Goal: Information Seeking & Learning: Understand process/instructions

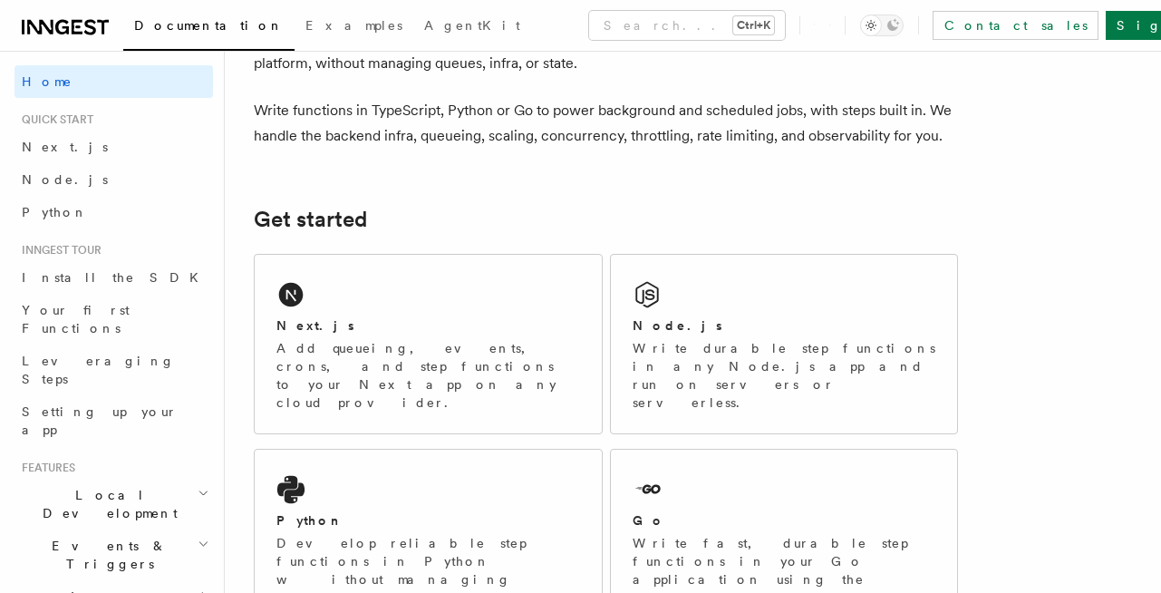
scroll to position [218, 0]
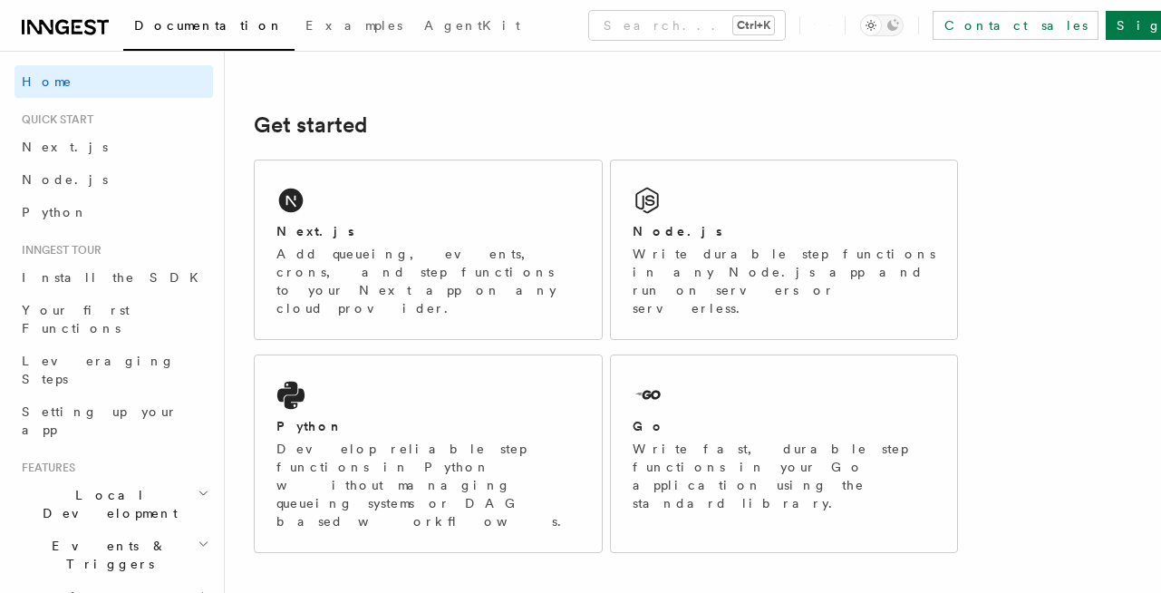
drag, startPoint x: 122, startPoint y: 450, endPoint x: 122, endPoint y: 470, distance: 19.9
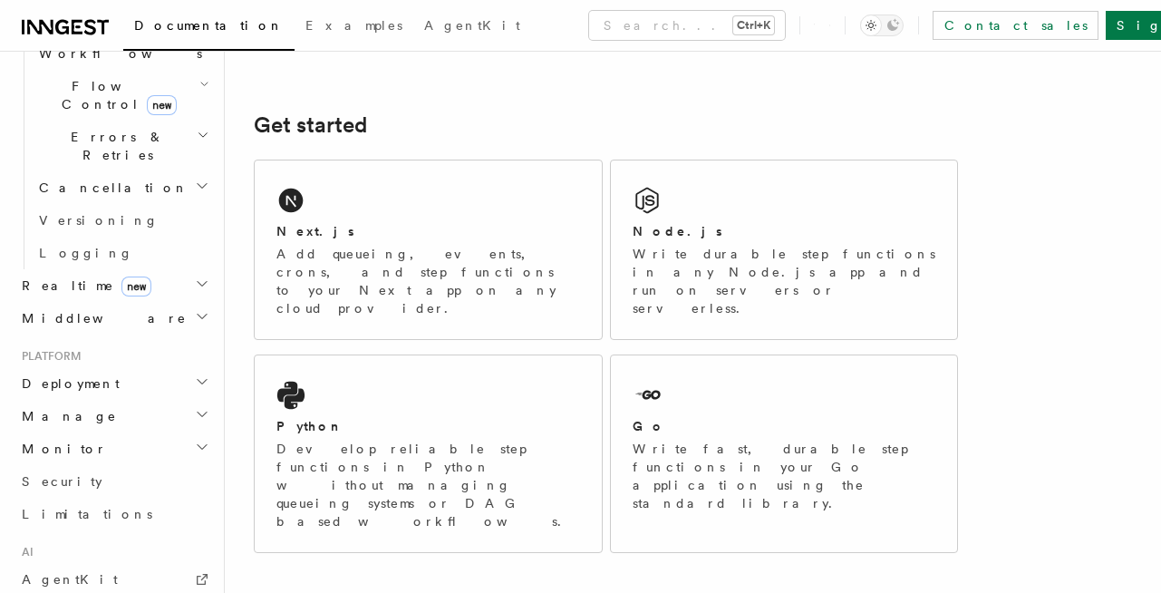
scroll to position [653, 0]
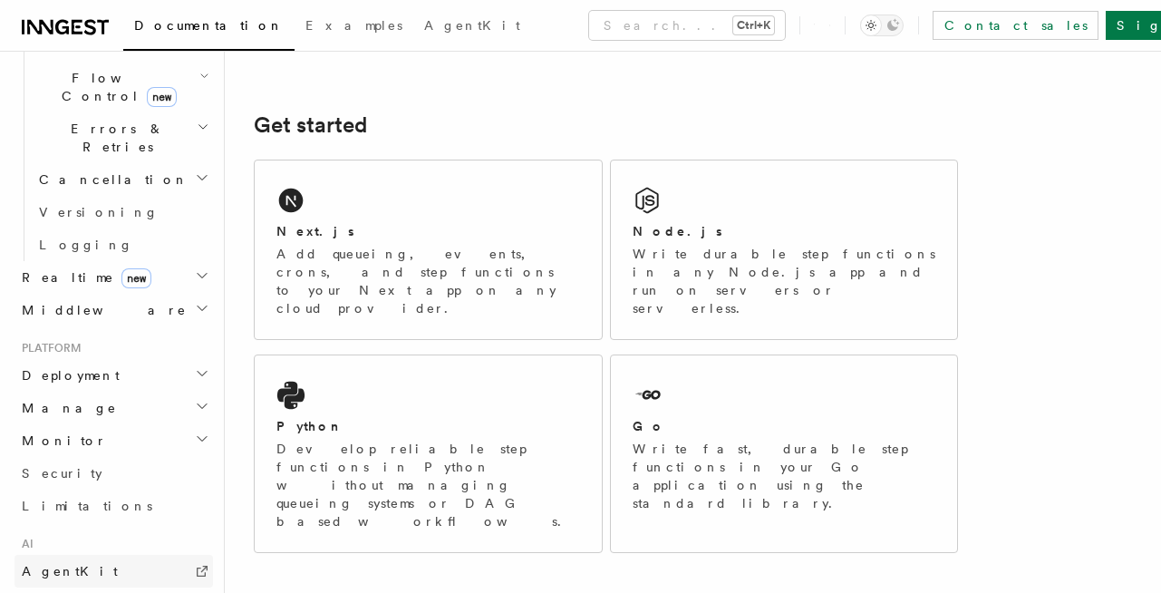
click at [105, 555] on link "AgentKit" at bounding box center [114, 571] width 199 height 33
click at [431, 215] on div "Next.js Add queueing, events, crons, and step functions to your Next app on any…" at bounding box center [428, 249] width 347 height 179
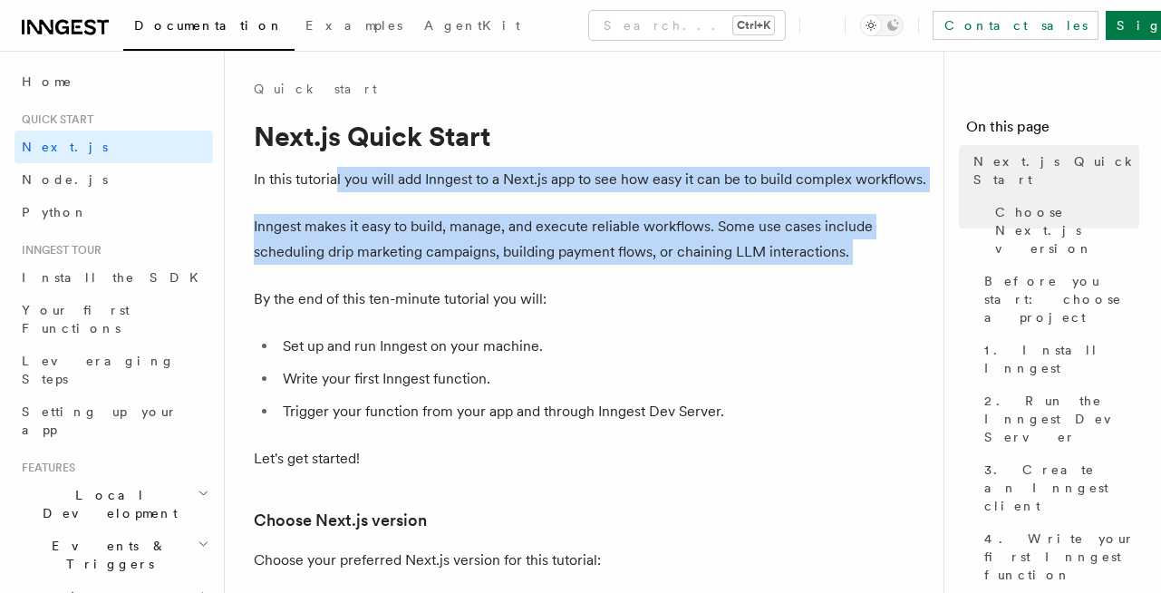
drag, startPoint x: 338, startPoint y: 172, endPoint x: 857, endPoint y: 265, distance: 526.7
click at [679, 237] on p "Inngest makes it easy to build, manage, and execute reliable workflows. Some us…" at bounding box center [591, 239] width 675 height 51
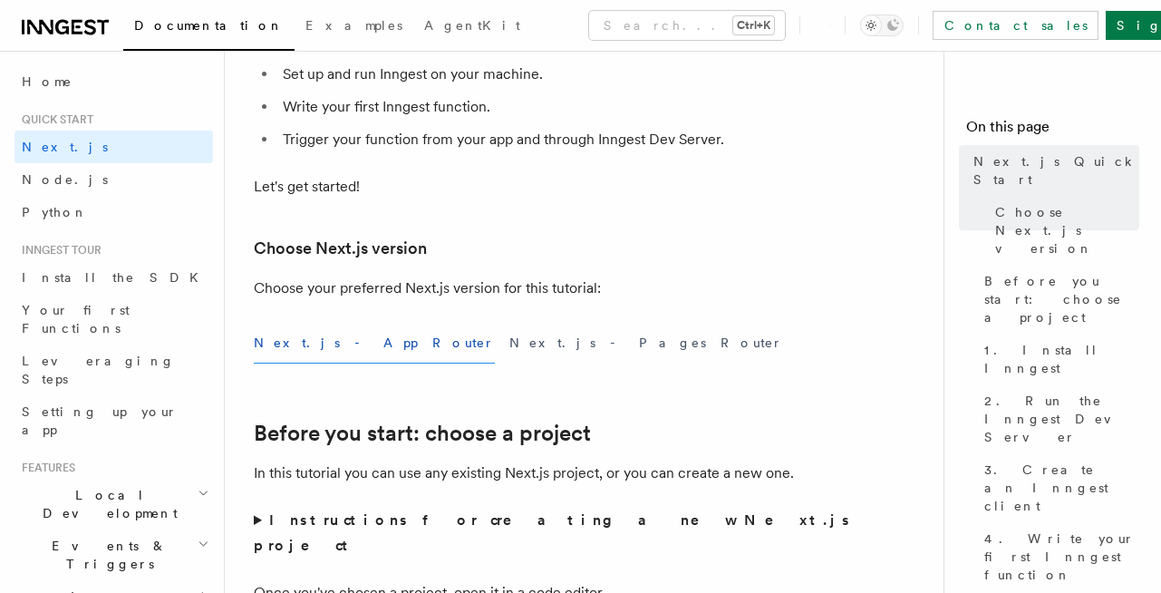
scroll to position [326, 0]
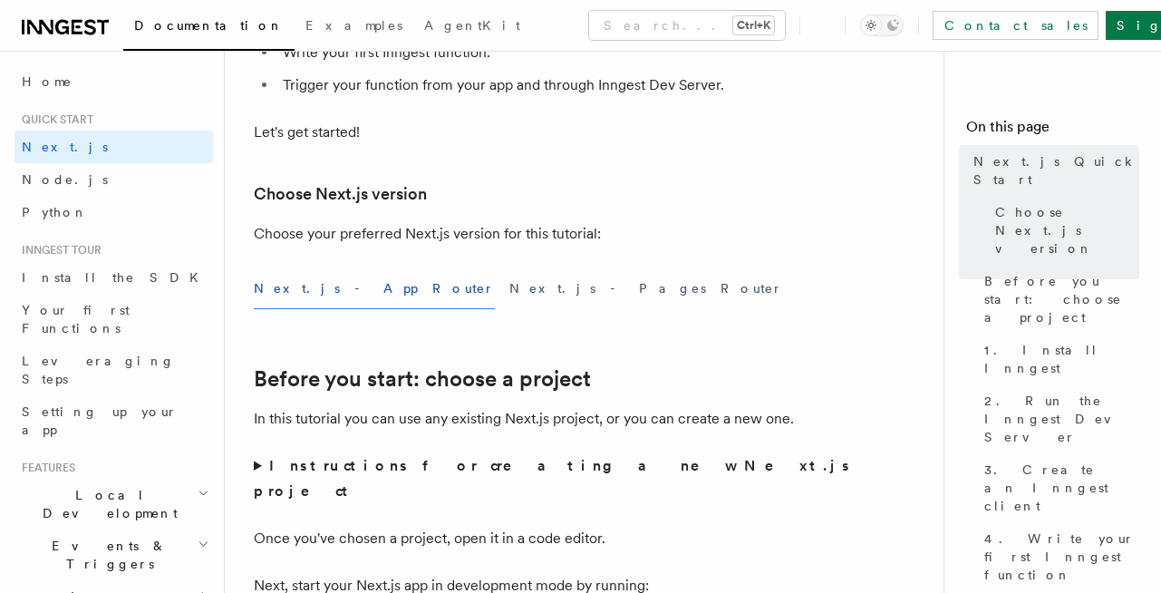
click at [454, 228] on p "Choose your preferred Next.js version for this tutorial:" at bounding box center [591, 233] width 675 height 25
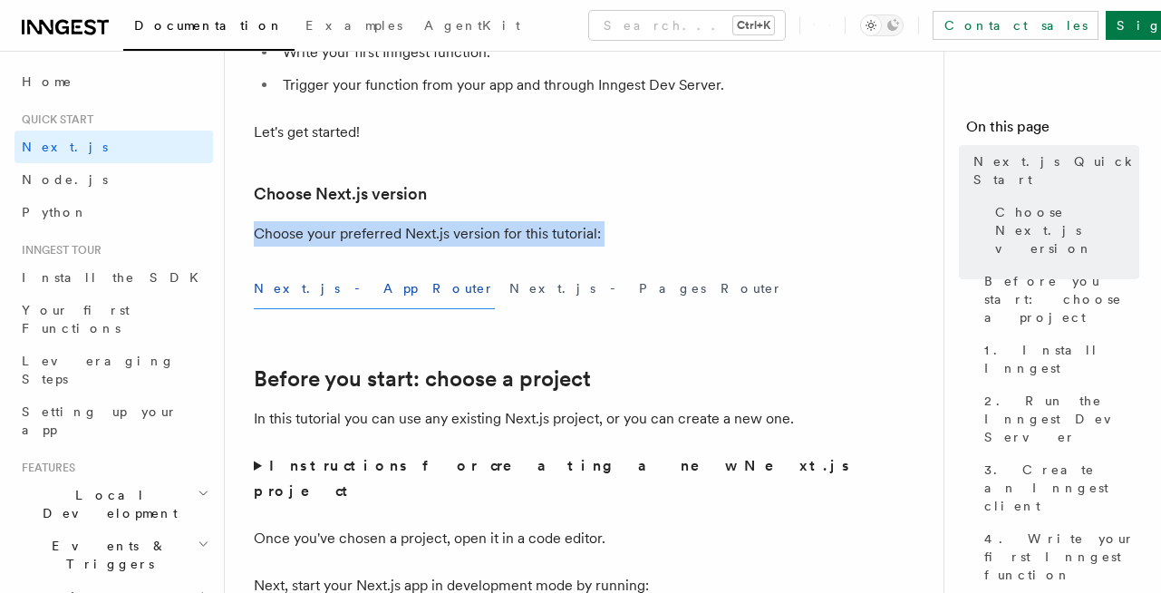
click at [454, 228] on p "Choose your preferred Next.js version for this tutorial:" at bounding box center [591, 233] width 675 height 25
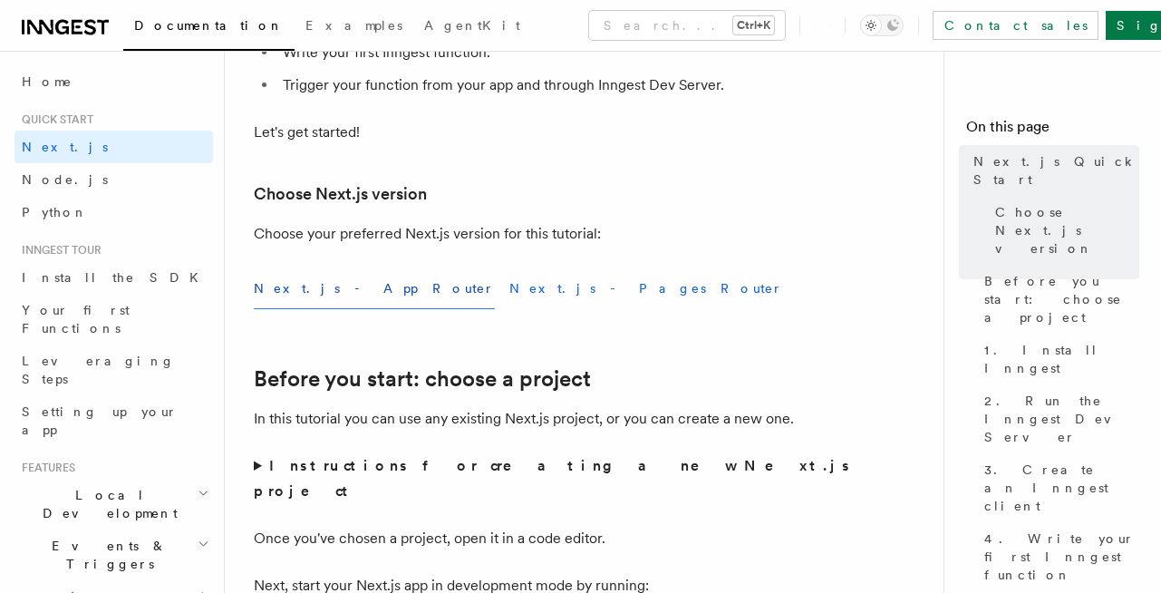
click at [509, 296] on button "Next.js - Pages Router" at bounding box center [646, 288] width 274 height 41
click at [276, 288] on button "Next.js - App Router" at bounding box center [374, 288] width 241 height 41
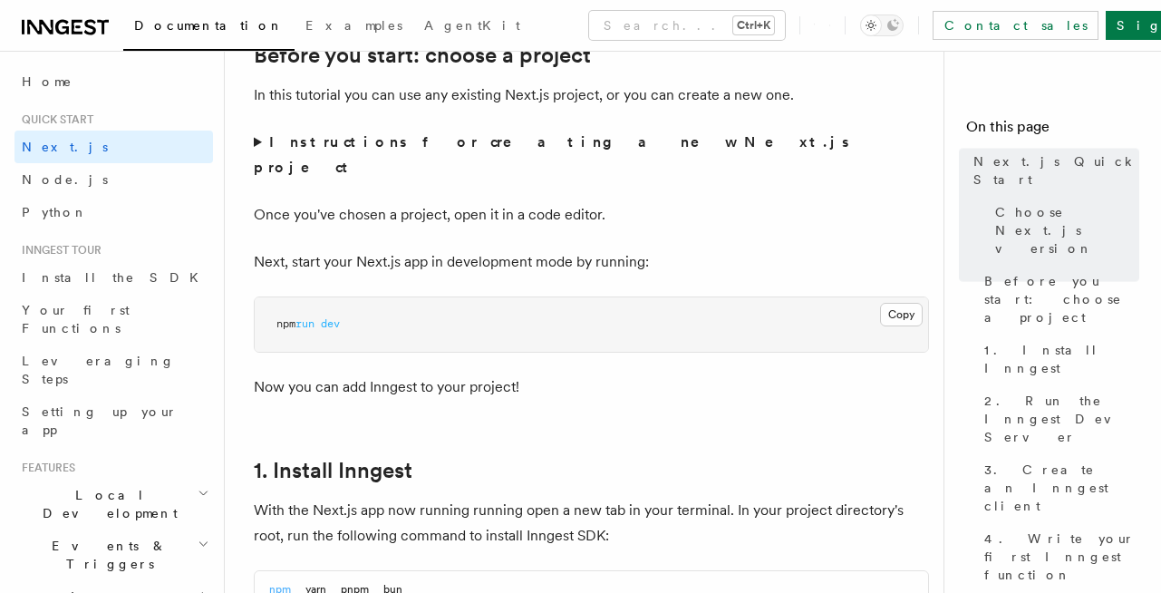
scroll to position [653, 0]
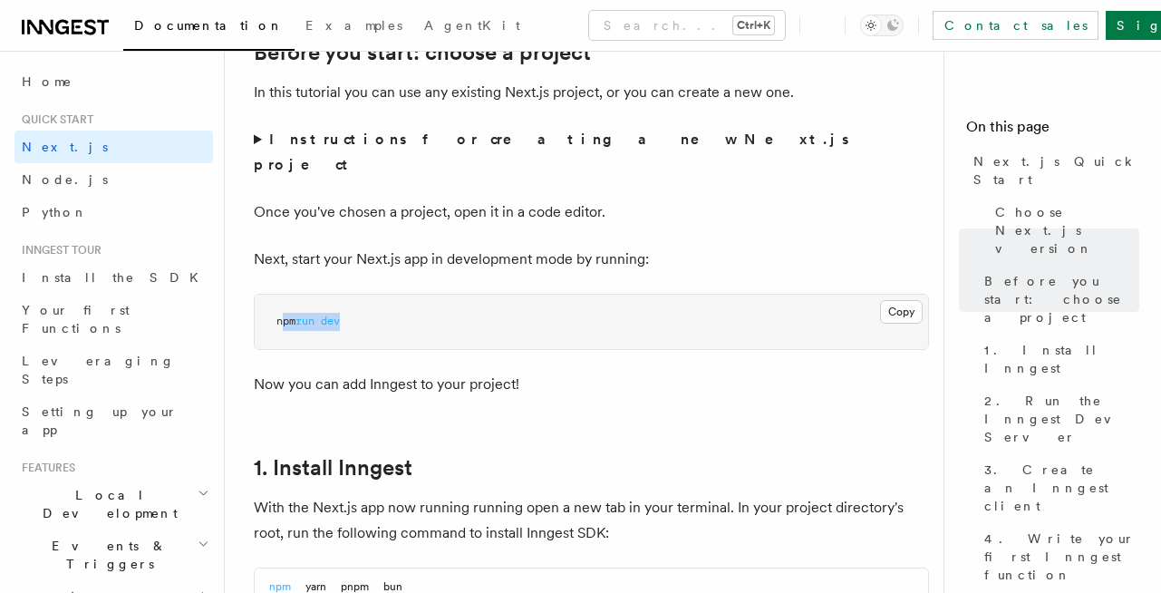
drag, startPoint x: 282, startPoint y: 297, endPoint x: 371, endPoint y: 301, distance: 88.9
click at [371, 301] on pre "npm run dev" at bounding box center [591, 322] width 673 height 54
click at [354, 295] on pre "npm run dev" at bounding box center [591, 322] width 673 height 54
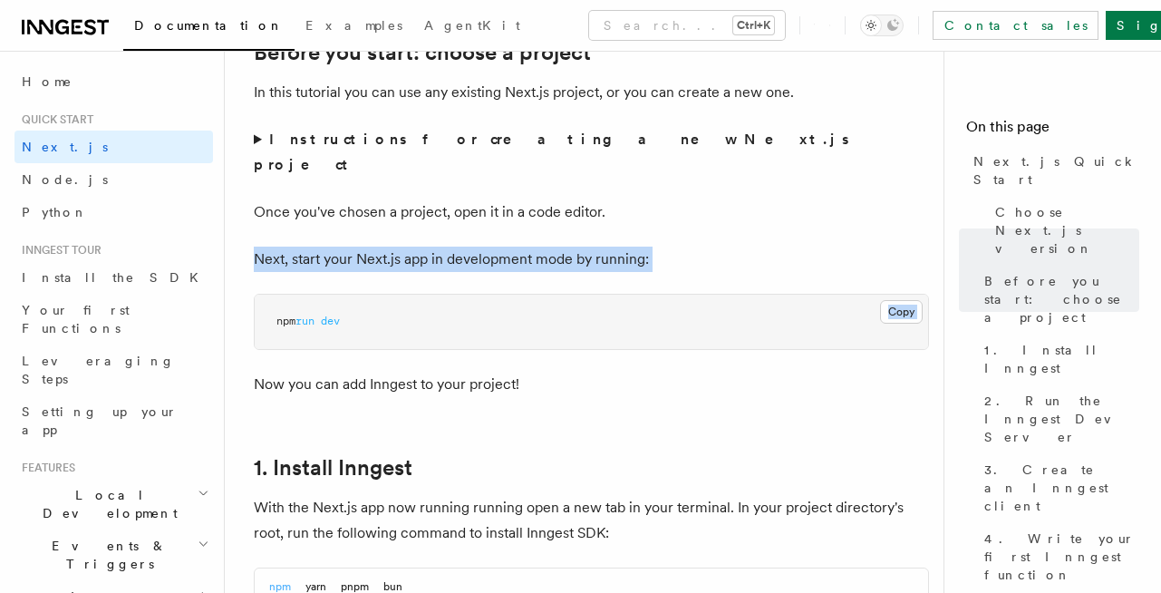
drag, startPoint x: 257, startPoint y: 231, endPoint x: 725, endPoint y: 250, distance: 468.1
click at [708, 247] on p "Next, start your Next.js app in development mode by running:" at bounding box center [591, 259] width 675 height 25
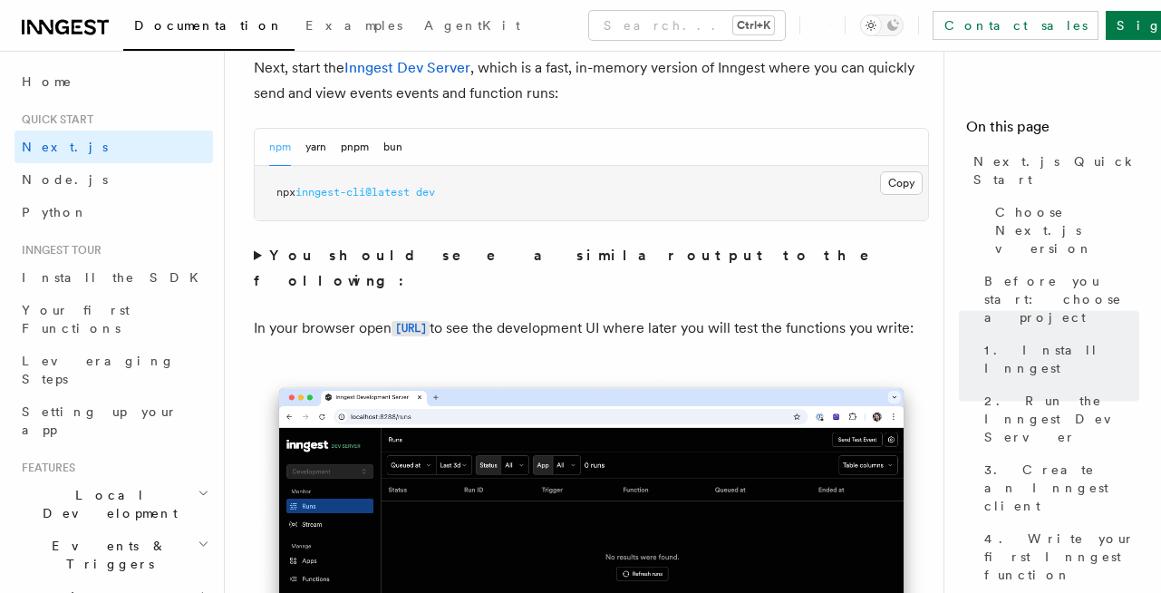
scroll to position [1088, 0]
